Goal: Transaction & Acquisition: Book appointment/travel/reservation

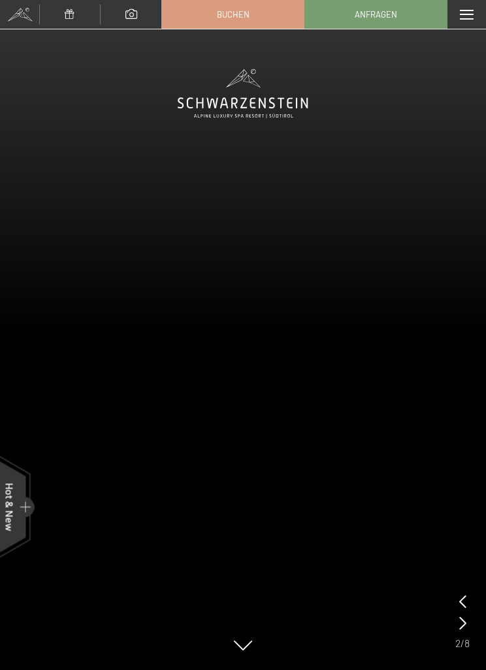
click at [463, 17] on span at bounding box center [467, 15] width 14 height 10
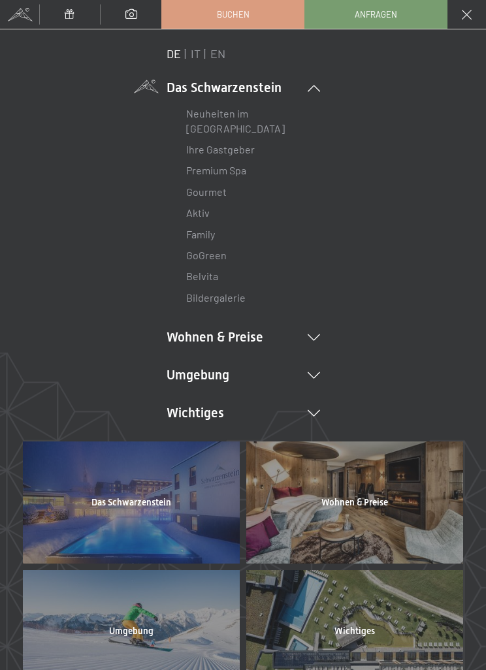
click at [241, 175] on link "Premium Spa" at bounding box center [216, 170] width 60 height 12
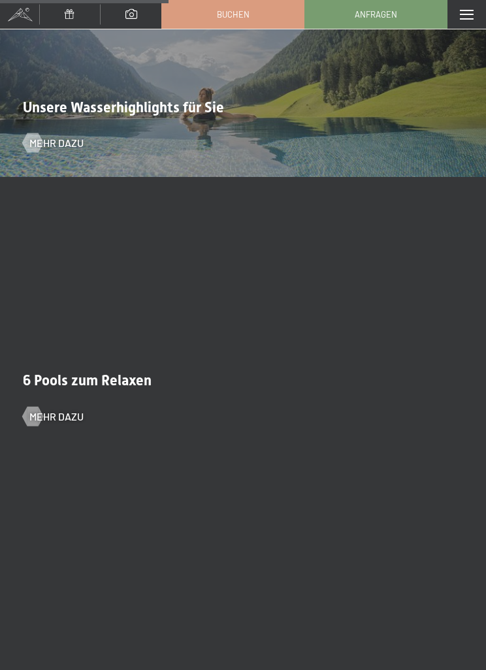
scroll to position [2986, 0]
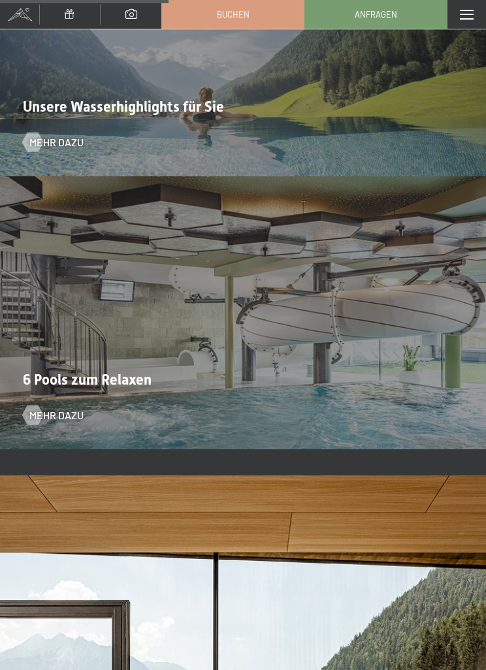
click at [406, 357] on div "6 Pools zum Relaxen Mehr dazu" at bounding box center [243, 312] width 486 height 273
click at [49, 397] on div "6 Pools zum Relaxen Mehr dazu" at bounding box center [243, 312] width 486 height 273
click at [45, 416] on span "Mehr dazu" at bounding box center [56, 415] width 54 height 14
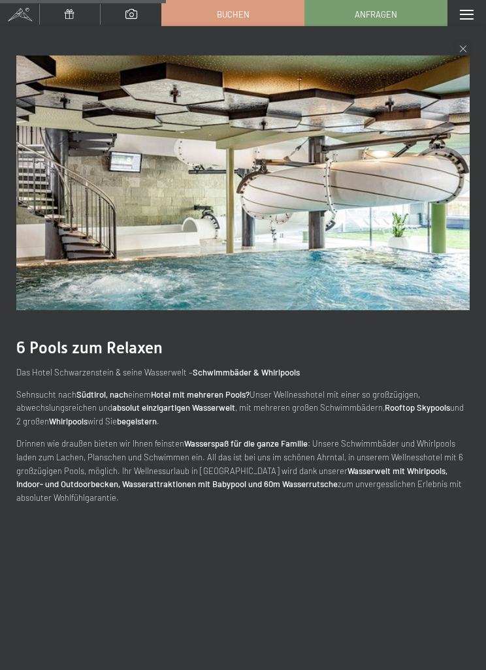
scroll to position [2906, 0]
click at [451, 52] on div "6 Pools zum Relaxen Das Hotel Schwarzenstein & seine Wasserwelt – Schwimmbäder …" at bounding box center [243, 280] width 486 height 508
click at [463, 48] on icon at bounding box center [463, 49] width 7 height 7
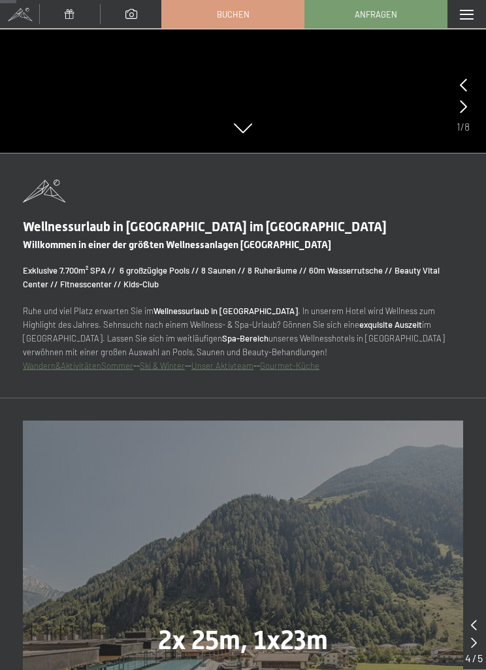
scroll to position [0, 0]
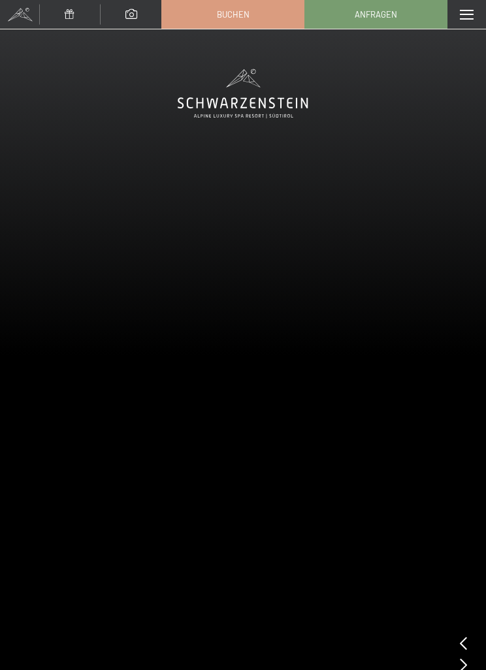
click at [266, 8] on link "Buchen" at bounding box center [233, 14] width 142 height 27
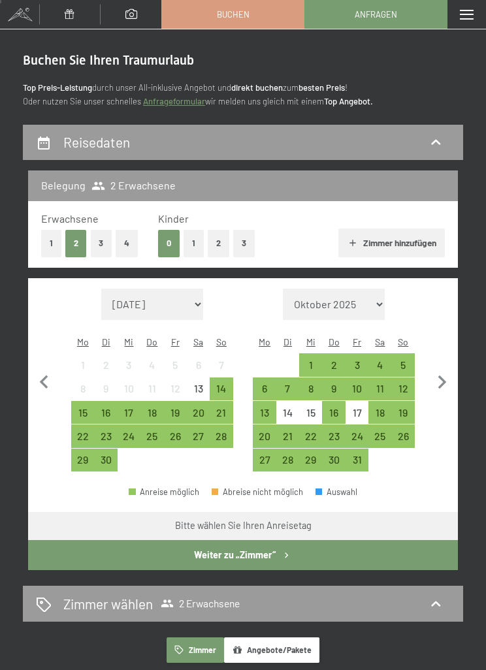
scroll to position [19, 0]
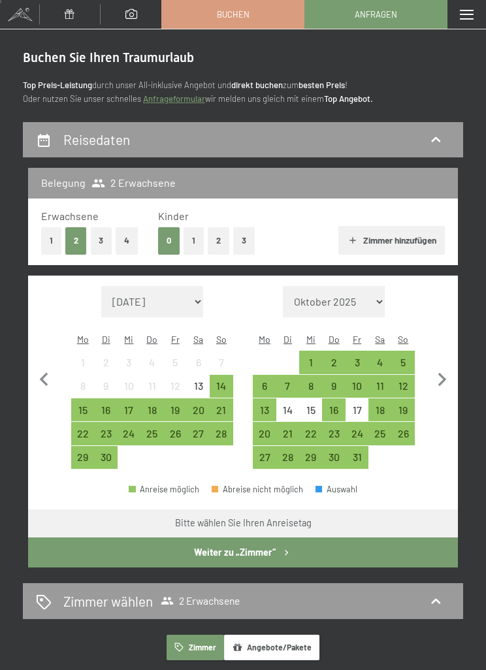
click at [93, 429] on div "22" at bounding box center [83, 439] width 20 height 20
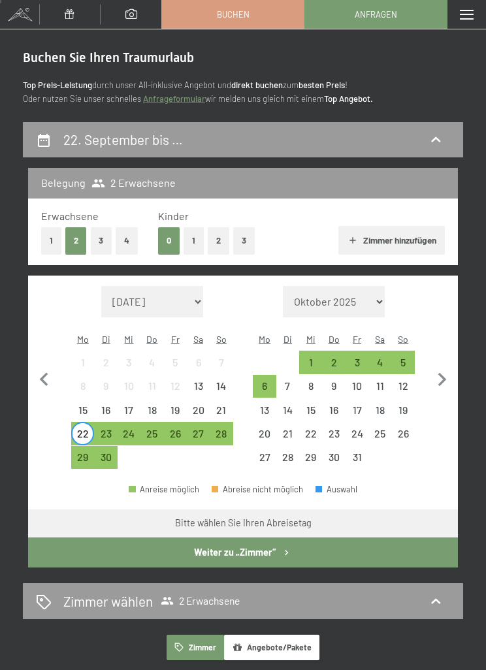
click at [180, 429] on div "26" at bounding box center [175, 439] width 20 height 20
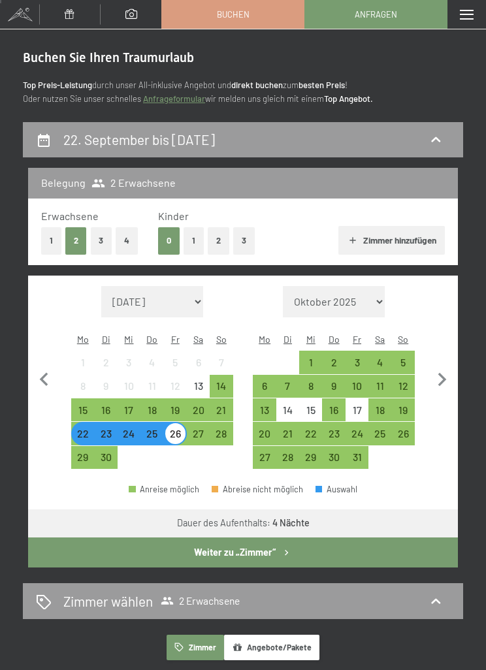
click at [436, 594] on icon at bounding box center [436, 602] width 16 height 16
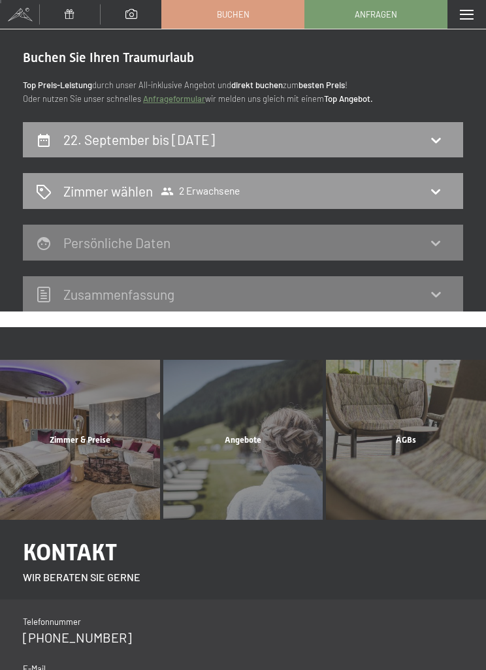
scroll to position [140, 0]
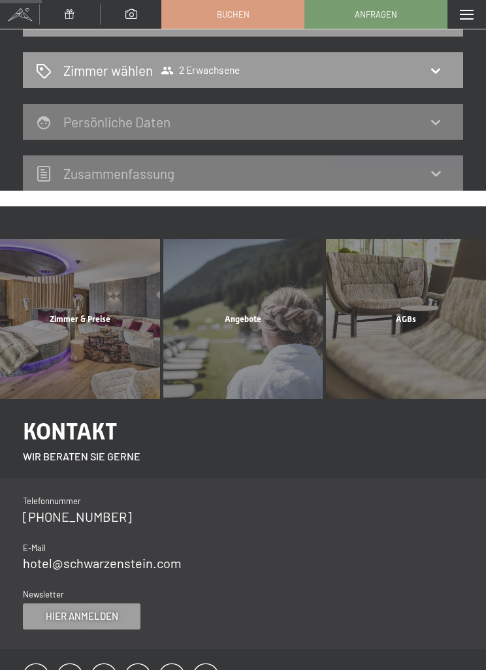
click at [428, 72] on div "Zimmer wählen 2 Erwachsene" at bounding box center [243, 70] width 414 height 19
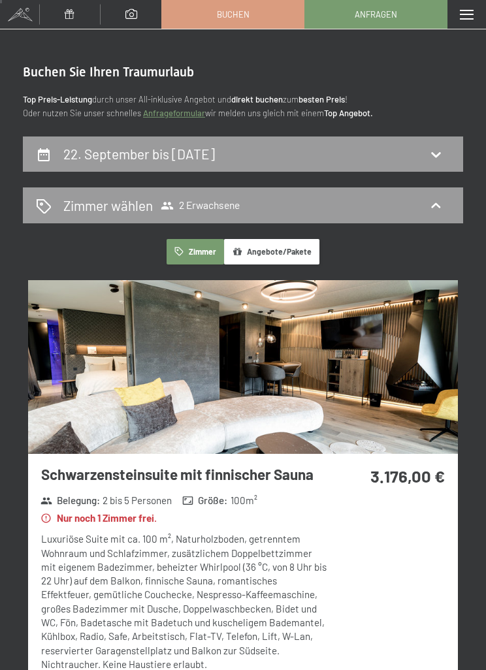
scroll to position [2, 0]
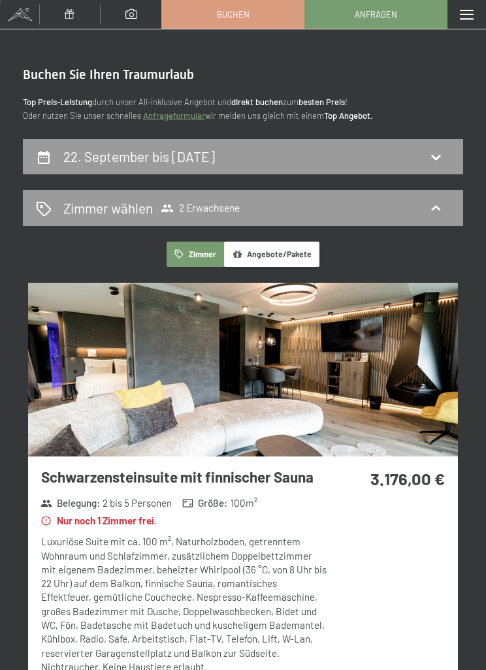
click at [412, 209] on div "Zimmer wählen 2 Erwachsene" at bounding box center [243, 208] width 414 height 19
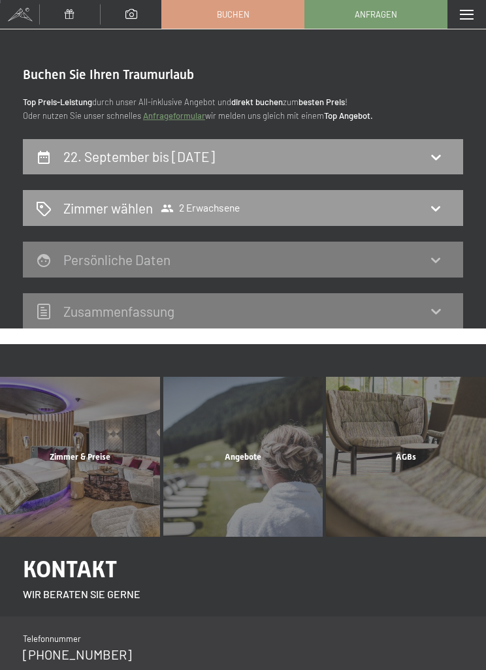
click at [235, 209] on span "2 Erwachsene" at bounding box center [200, 208] width 79 height 13
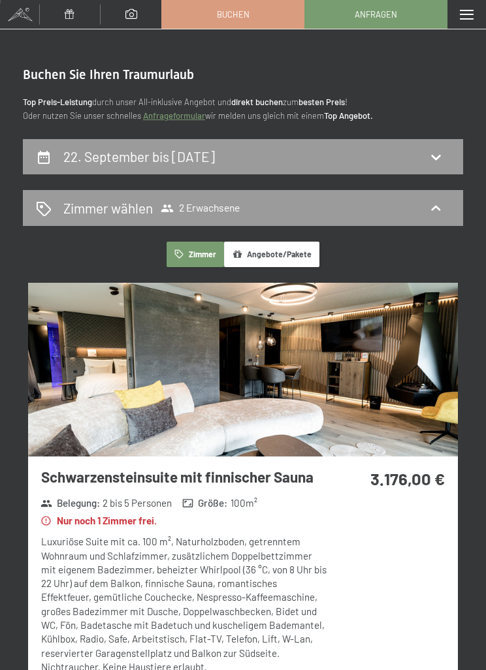
click at [176, 202] on span "2 Erwachsene" at bounding box center [200, 208] width 79 height 13
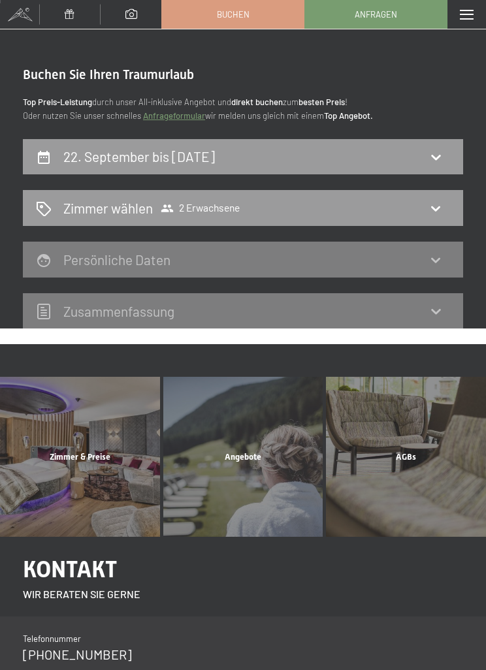
click at [414, 155] on div "22. September bis [DATE]" at bounding box center [243, 156] width 414 height 19
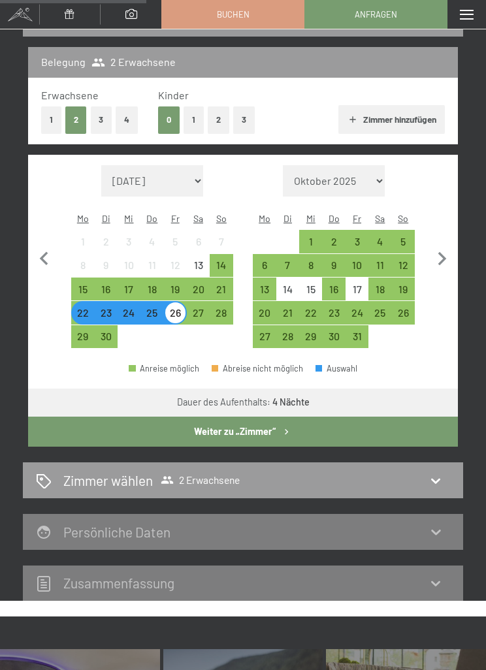
click at [214, 122] on button "2" at bounding box center [219, 119] width 22 height 27
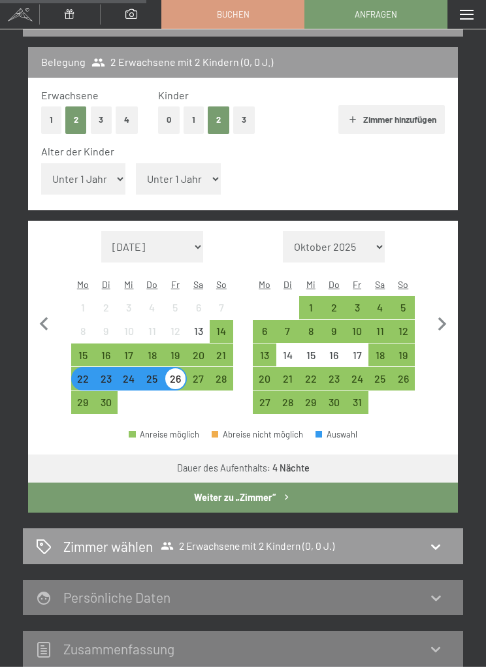
click at [59, 171] on select "Unter 1 Jahr 1 Jahr 2 Jahre 3 Jahre 4 Jahre 5 Jahre 6 Jahre 7 Jahre 8 Jahre 9 J…" at bounding box center [83, 178] width 85 height 31
select select "2"
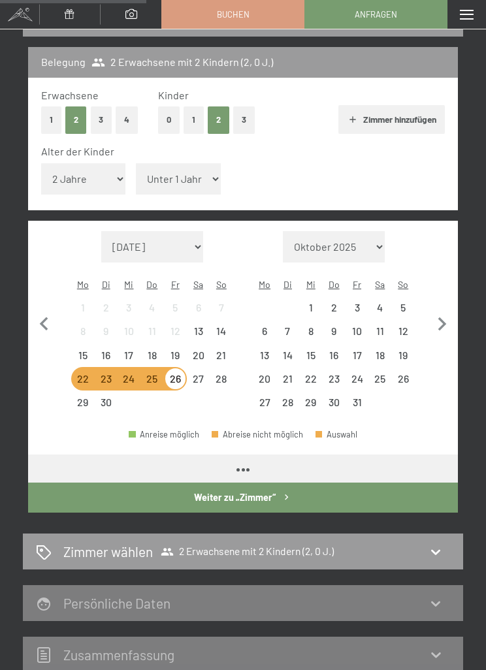
click at [184, 172] on select "Unter 1 Jahr 1 Jahr 2 Jahre 3 Jahre 4 Jahre 5 Jahre 6 Jahre 7 Jahre 8 Jahre 9 J…" at bounding box center [178, 178] width 85 height 31
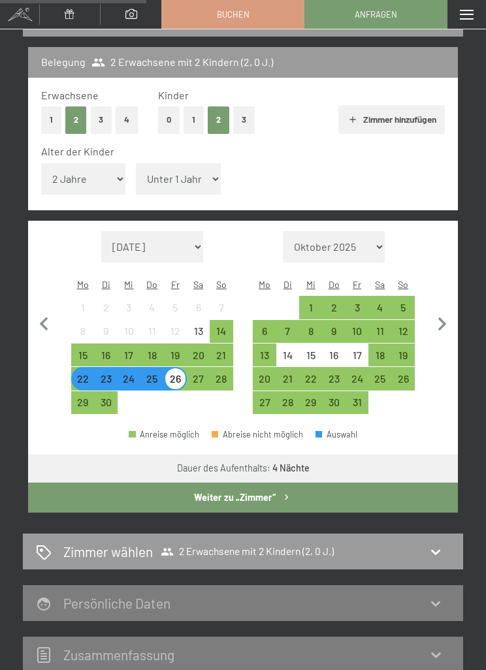
select select "5"
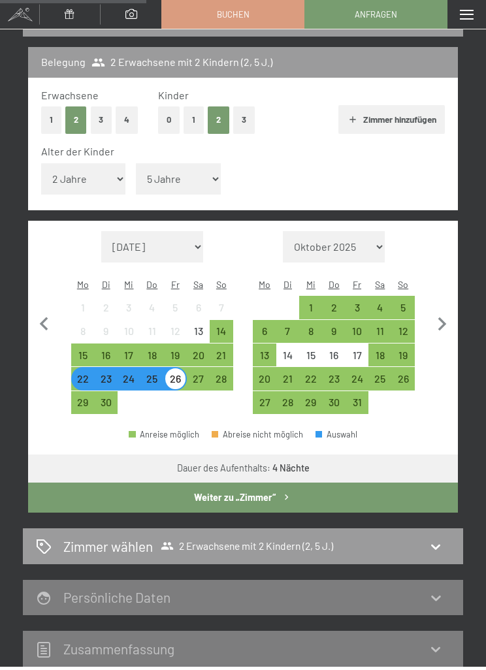
click at [404, 483] on button "Weiter zu „Zimmer“" at bounding box center [243, 498] width 430 height 30
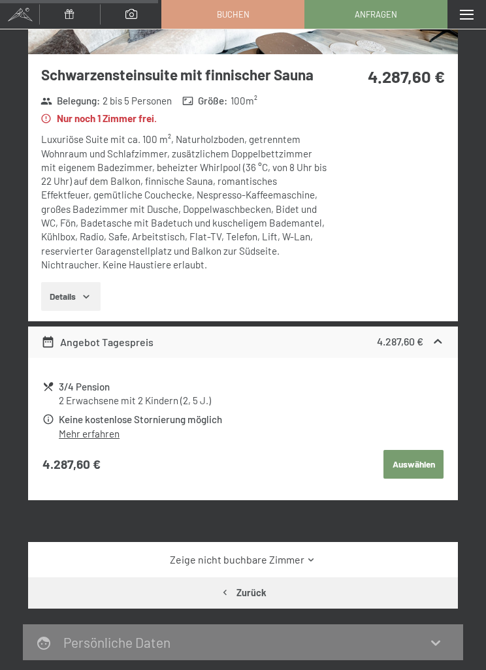
scroll to position [405, 0]
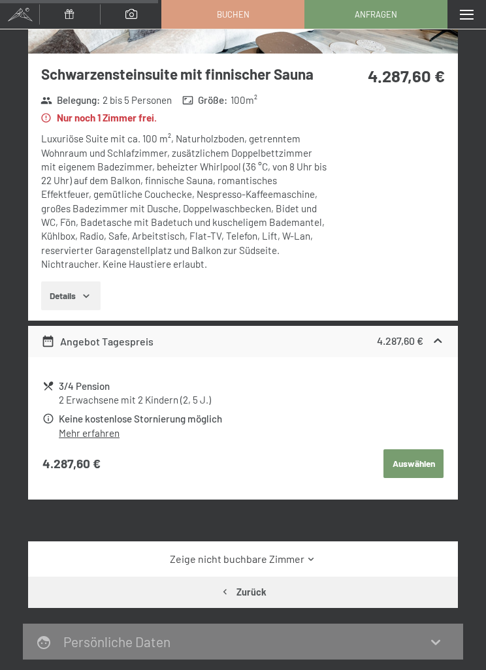
click at [300, 552] on link "Zeige nicht buchbare Zimmer" at bounding box center [243, 559] width 404 height 14
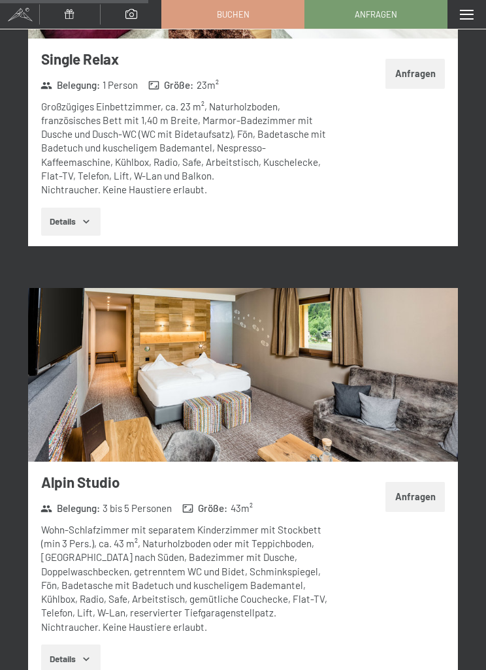
click at [408, 533] on div "Anfragen" at bounding box center [393, 507] width 129 height 91
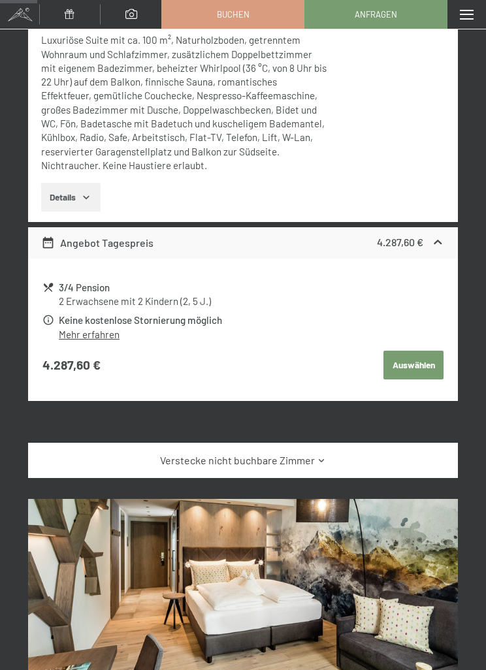
scroll to position [0, 0]
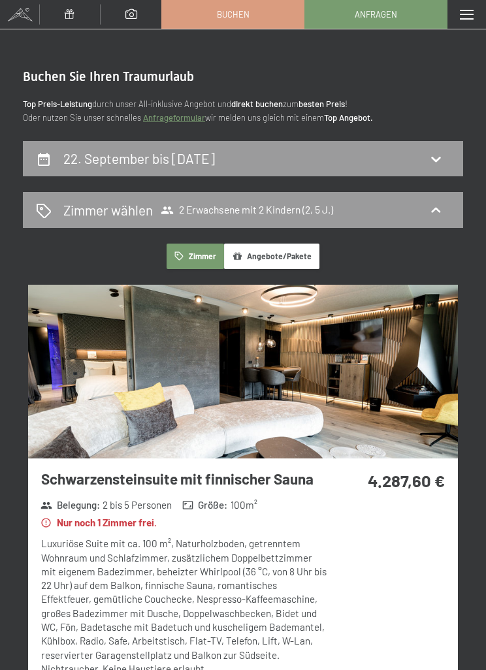
click at [421, 154] on div "22. September bis [DATE]" at bounding box center [243, 158] width 414 height 19
select select "2"
select select "5"
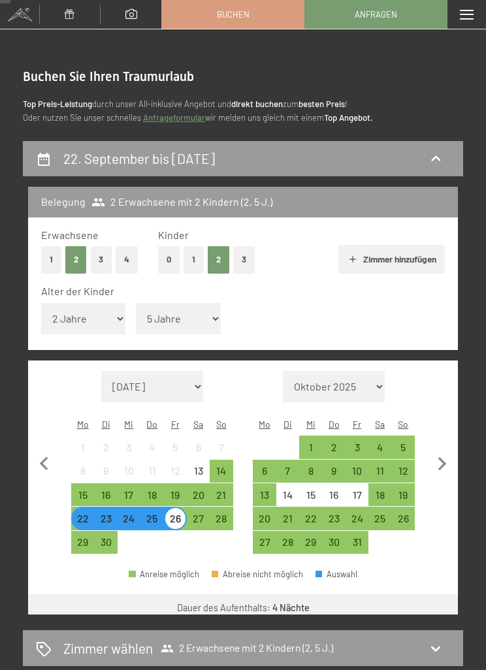
scroll to position [140, 0]
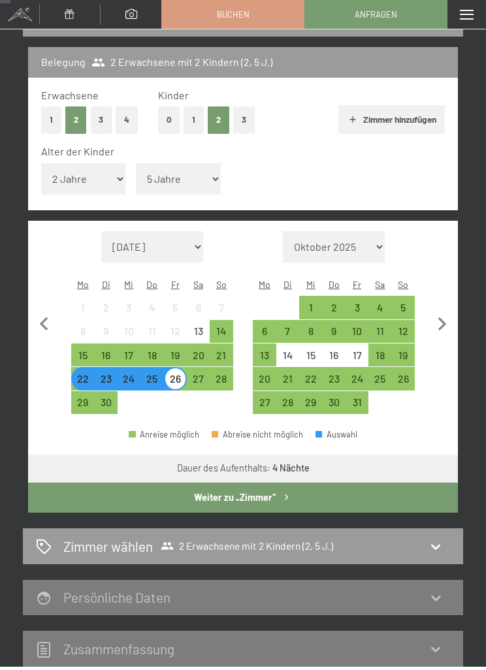
click at [182, 233] on select "[DATE] Oktober 2025 [DATE] Dezember 2025 Januar 2026 Februar 2026 März 2026 [DA…" at bounding box center [152, 246] width 102 height 31
select select "[DATE]"
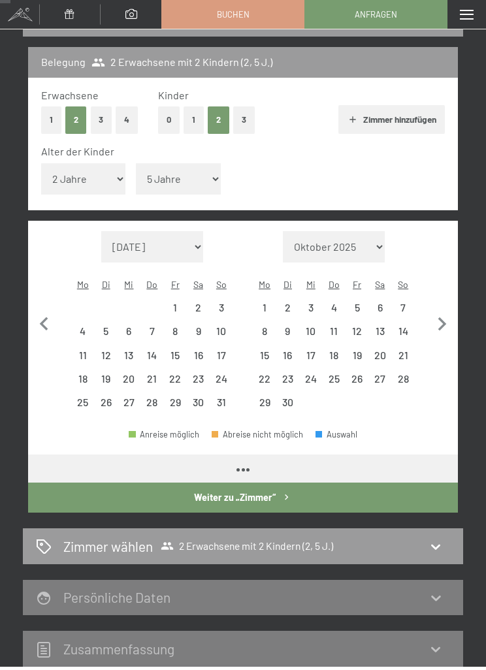
select select "[DATE]"
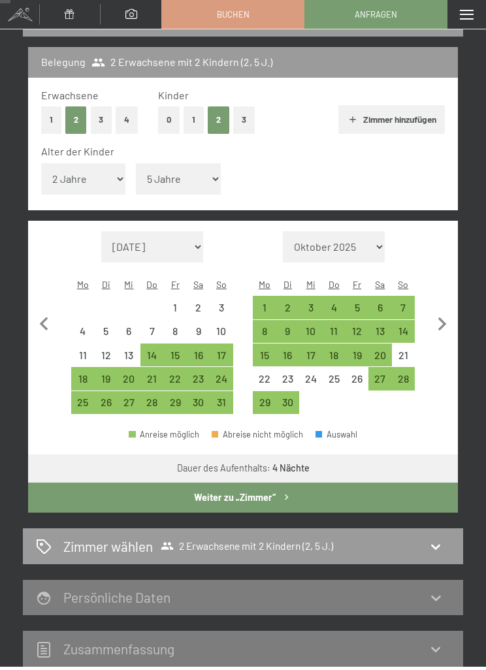
click at [226, 303] on div "3" at bounding box center [221, 313] width 20 height 20
select select "[DATE]"
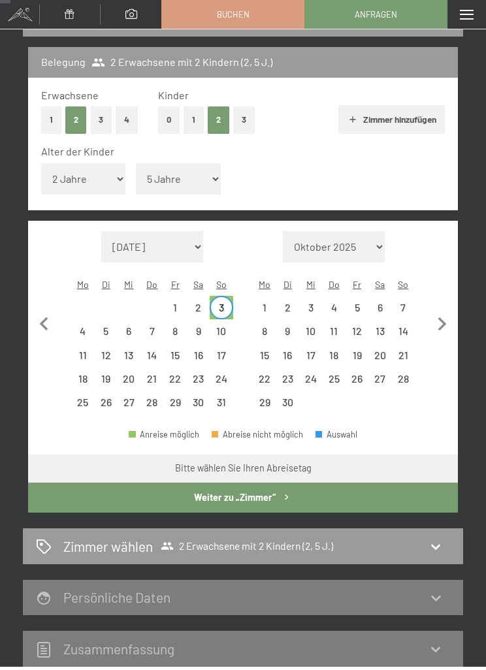
click at [186, 320] on div "8" at bounding box center [175, 331] width 23 height 23
select select "[DATE]"
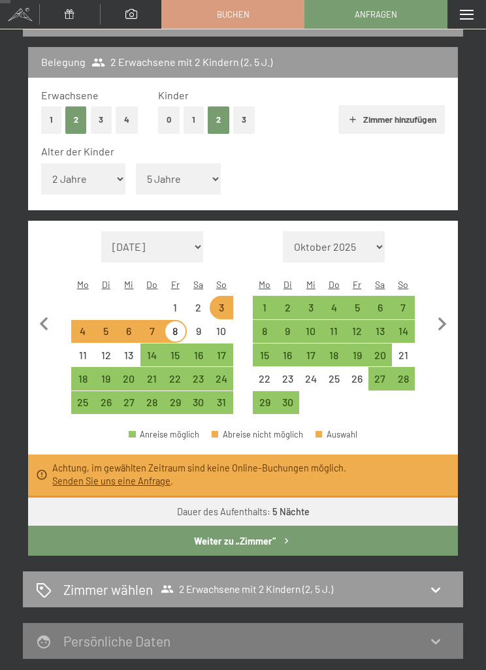
click at [229, 350] on div "17" at bounding box center [221, 360] width 20 height 20
select select "[DATE]"
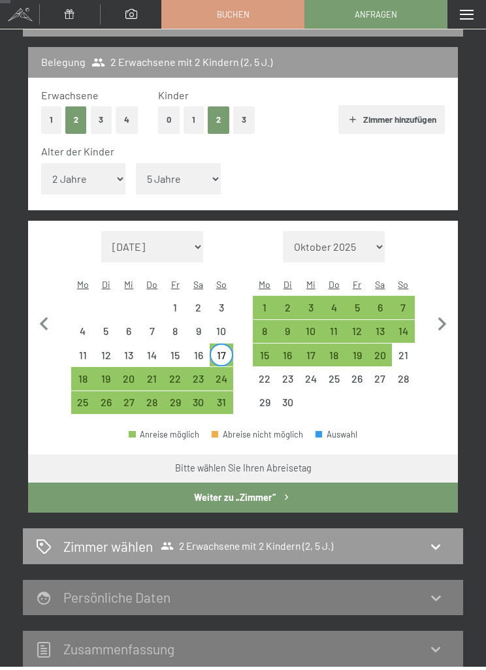
click at [178, 374] on div "22" at bounding box center [175, 384] width 20 height 20
select select "[DATE]"
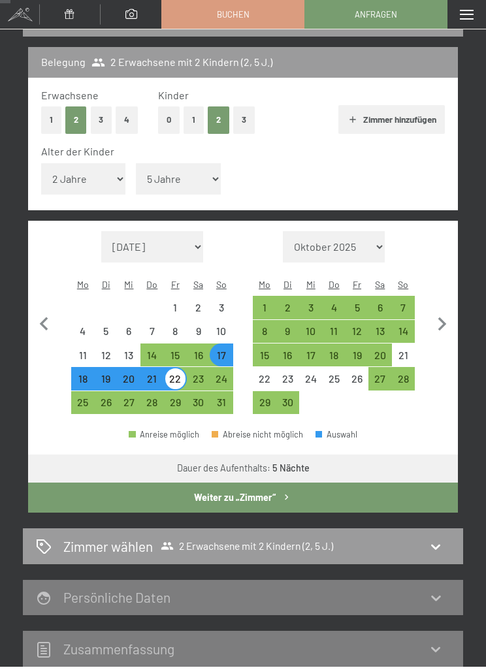
click at [348, 483] on button "Weiter zu „Zimmer“" at bounding box center [243, 498] width 430 height 30
select select "[DATE]"
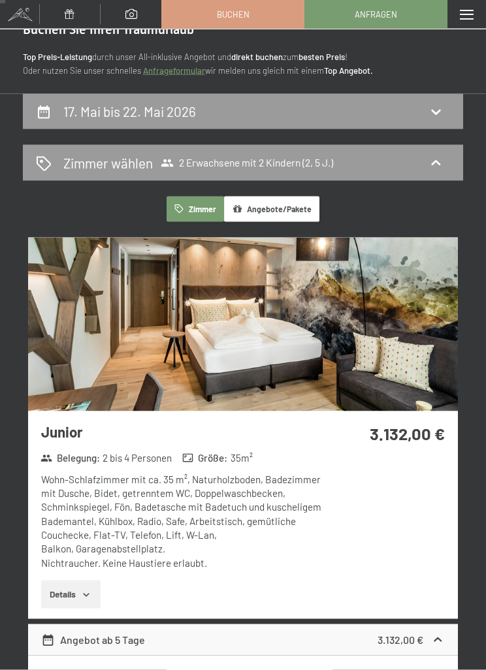
scroll to position [44, 0]
